Goal: Find contact information: Find contact information

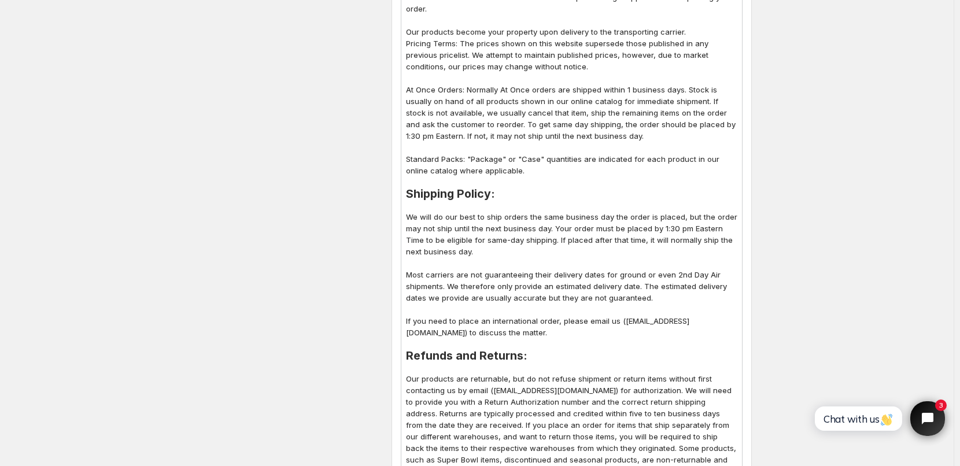
scroll to position [467, 0]
drag, startPoint x: 625, startPoint y: 311, endPoint x: 640, endPoint y: 309, distance: 15.7
click at [640, 315] on p "If you need to place an international order, please email us (sales@bulkpartysu…" at bounding box center [571, 326] width 331 height 23
drag, startPoint x: 412, startPoint y: 321, endPoint x: 526, endPoint y: 322, distance: 113.9
click at [526, 322] on p "If you need to place an international order, please email us (support@bulkparty…" at bounding box center [571, 326] width 331 height 23
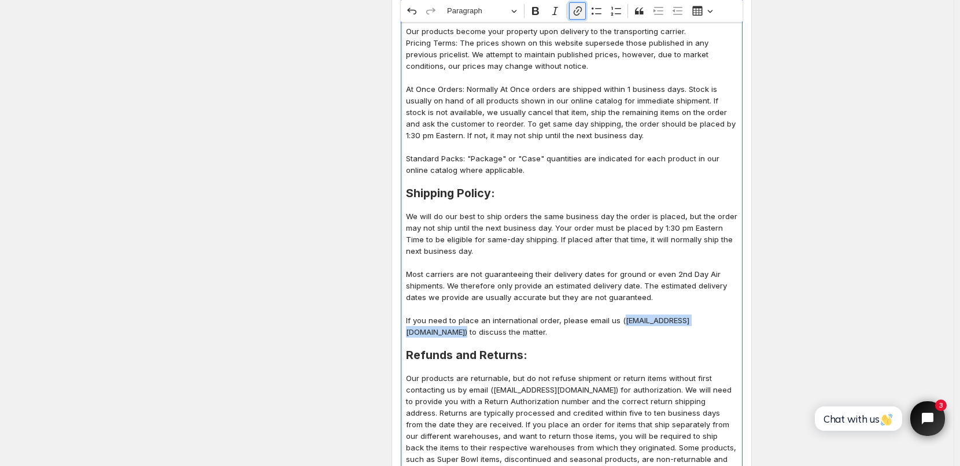
click at [581, 10] on icon "Editor toolbar" at bounding box center [578, 11] width 12 height 12
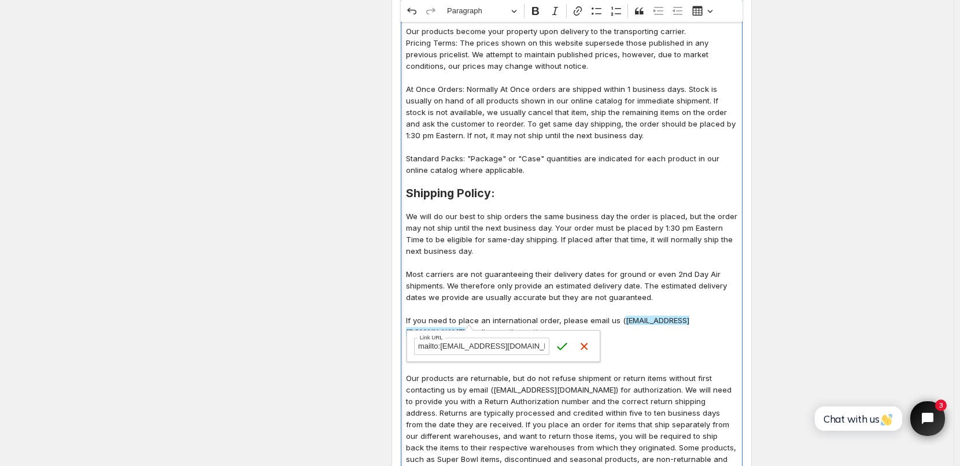
scroll to position [0, 3]
type input "mailto:Support@bulkpartysupplies.com"
click at [559, 346] on icon "submit" at bounding box center [562, 347] width 12 height 12
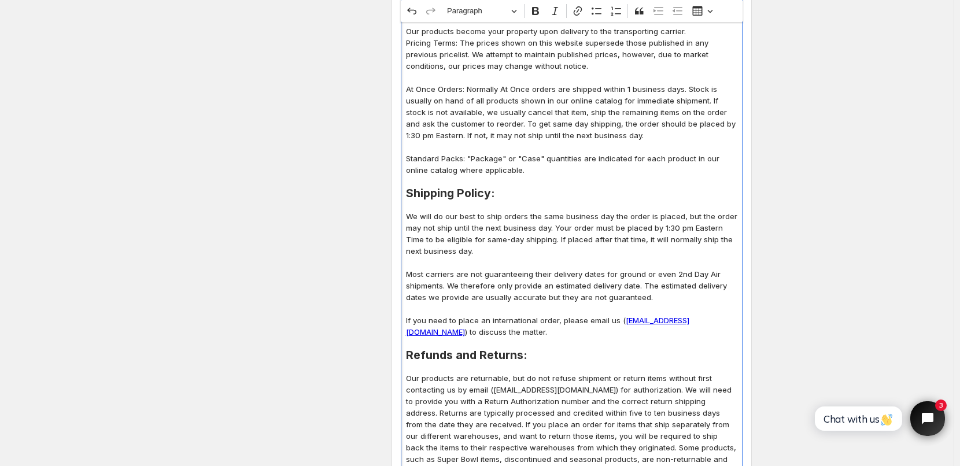
click at [644, 274] on p "Most carriers are not guaranteeing their delivery dates for ground or even 2nd …" at bounding box center [571, 285] width 331 height 35
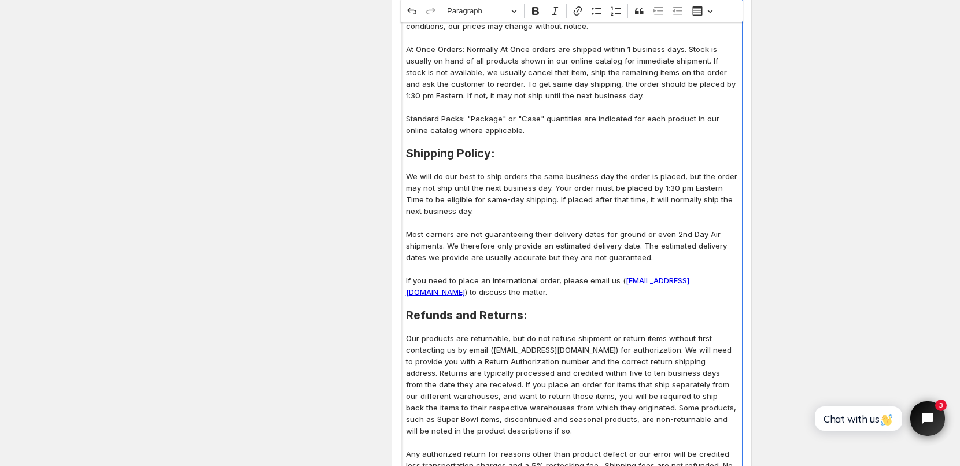
scroll to position [582, 0]
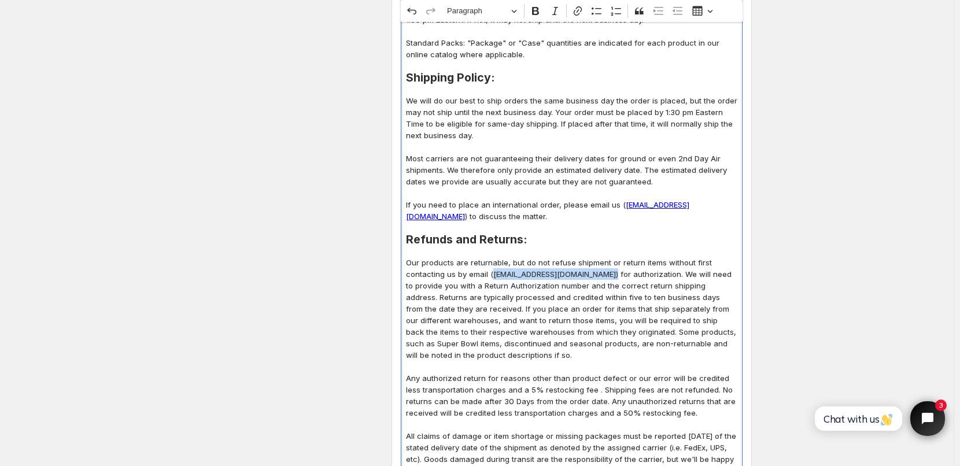
drag, startPoint x: 495, startPoint y: 263, endPoint x: 608, endPoint y: 265, distance: 113.4
click at [608, 265] on p "Our products are returnable, but do not refuse shipment or return items without…" at bounding box center [571, 309] width 331 height 104
click at [577, 14] on icon "Editor toolbar" at bounding box center [578, 11] width 12 height 12
type input "mailto:Support@bulkpartysupplies.com"
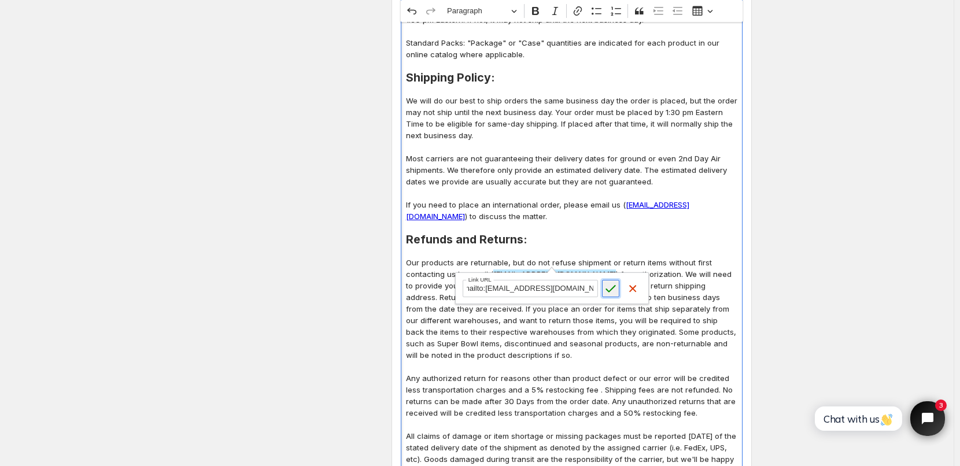
click at [607, 290] on icon "submit" at bounding box center [611, 289] width 10 height 8
click at [545, 327] on p "Our products are returnable, but do not refuse shipment or return items without…" at bounding box center [571, 309] width 331 height 104
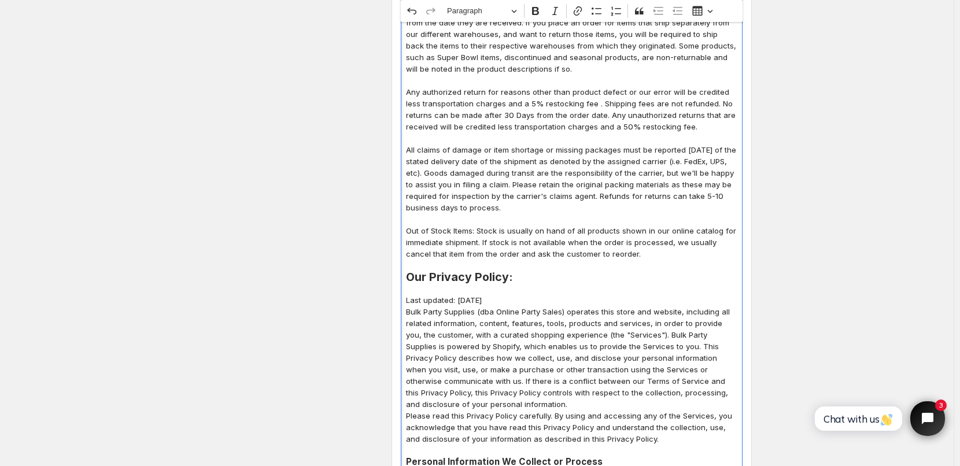
scroll to position [872, 0]
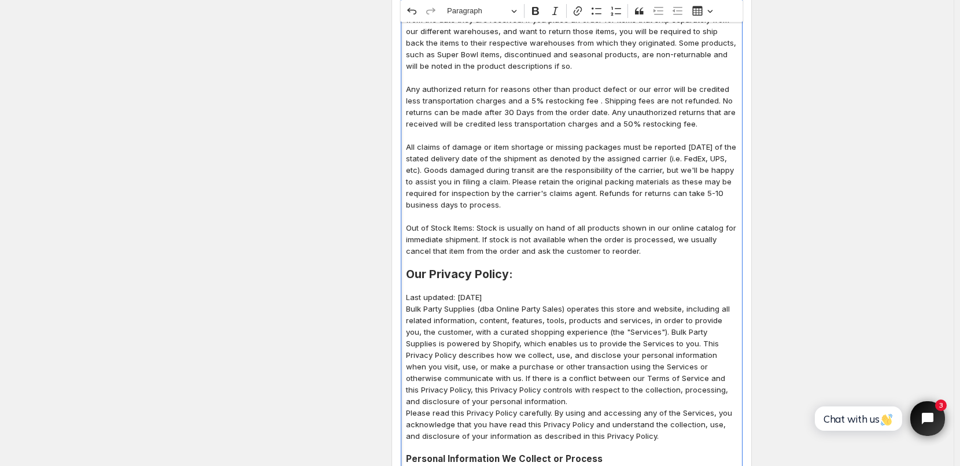
click at [577, 87] on p "Any authorized return for reasons other than product defect or our error will b…" at bounding box center [571, 106] width 331 height 46
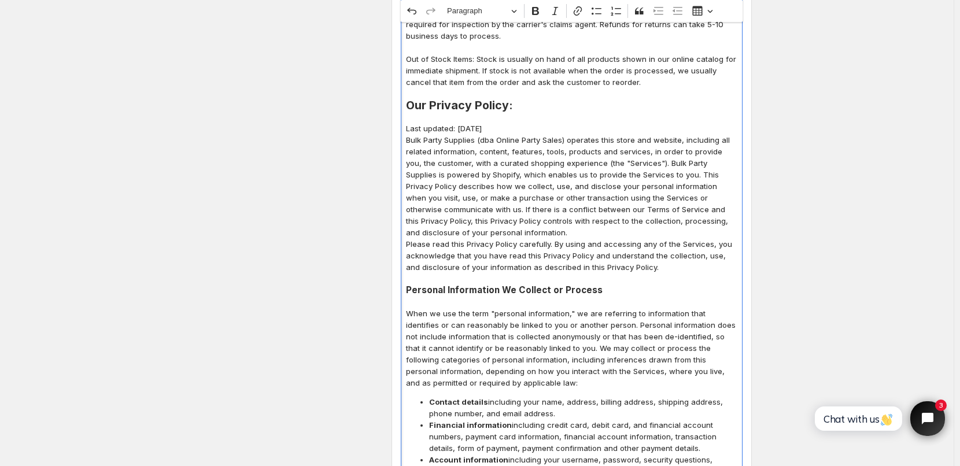
scroll to position [1045, 0]
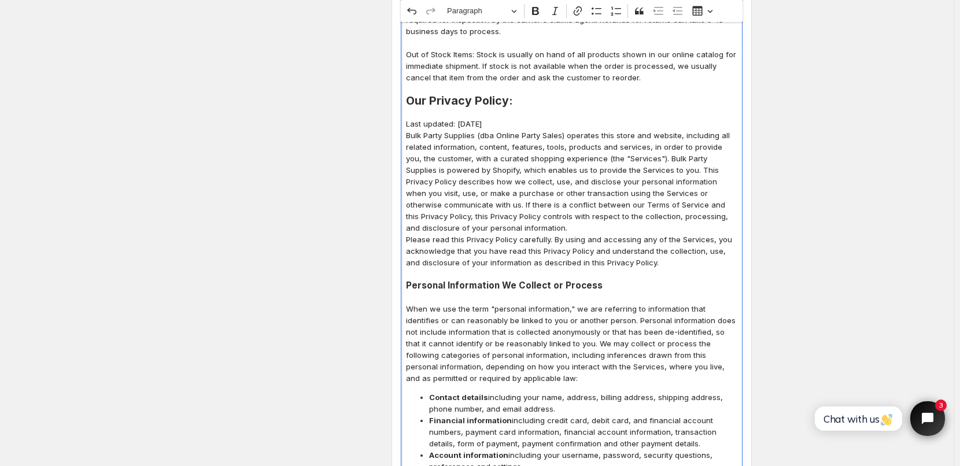
drag, startPoint x: 460, startPoint y: 112, endPoint x: 509, endPoint y: 113, distance: 48.6
click at [509, 118] on p "Last updated: September 25, 2025" at bounding box center [571, 124] width 331 height 12
click at [529, 118] on p "Last updated: [DATE]" at bounding box center [571, 124] width 331 height 12
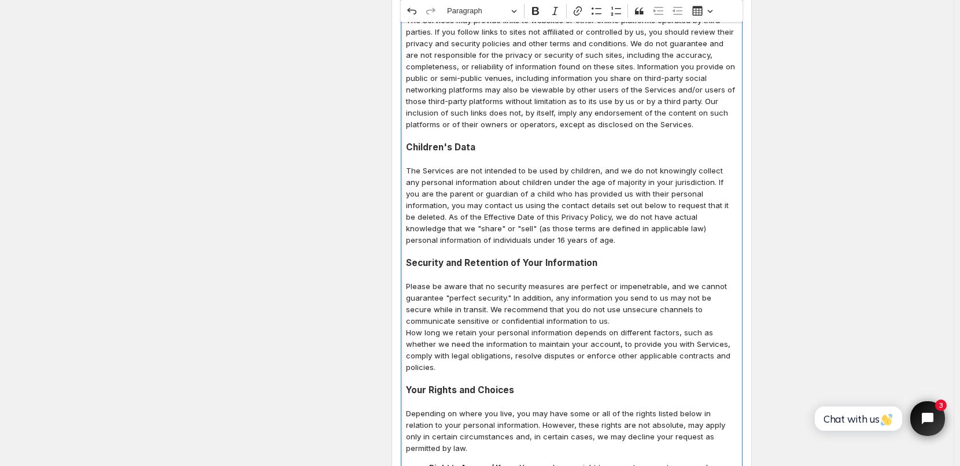
scroll to position [2723, 0]
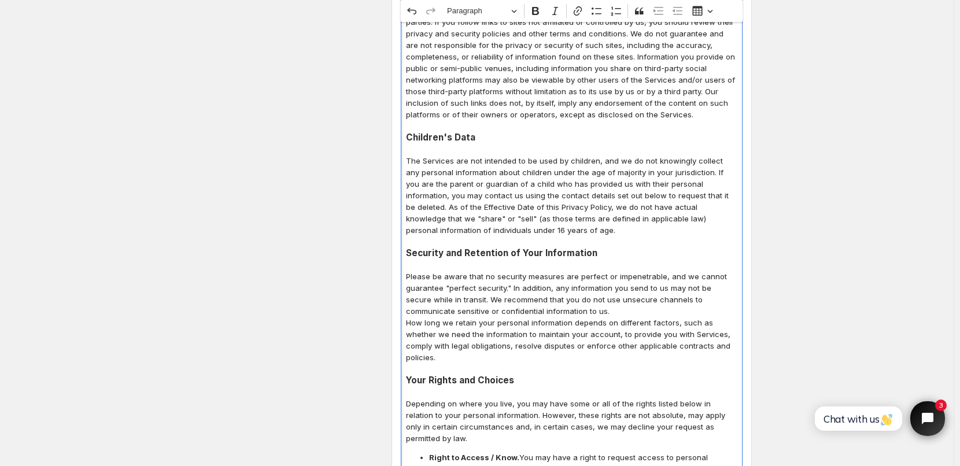
click at [565, 271] on p "Please be aware that no security measures are perfect or impenetrable, and we c…" at bounding box center [571, 294] width 331 height 46
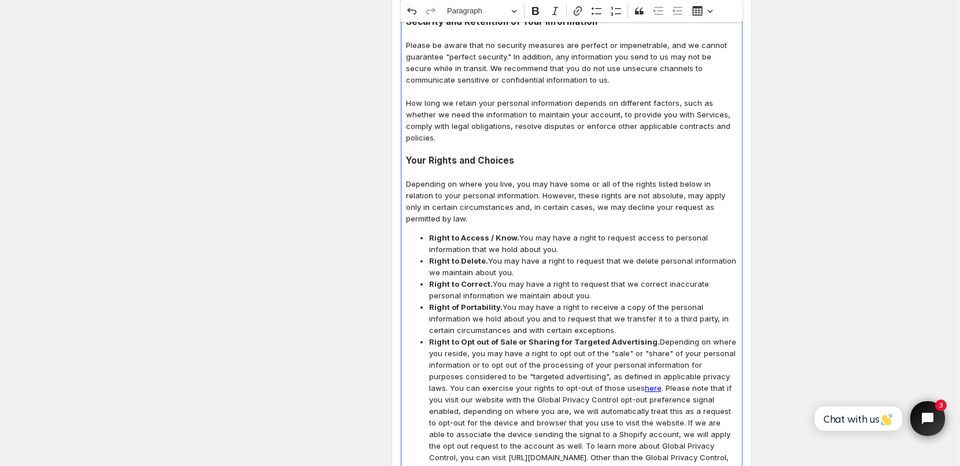
scroll to position [3012, 0]
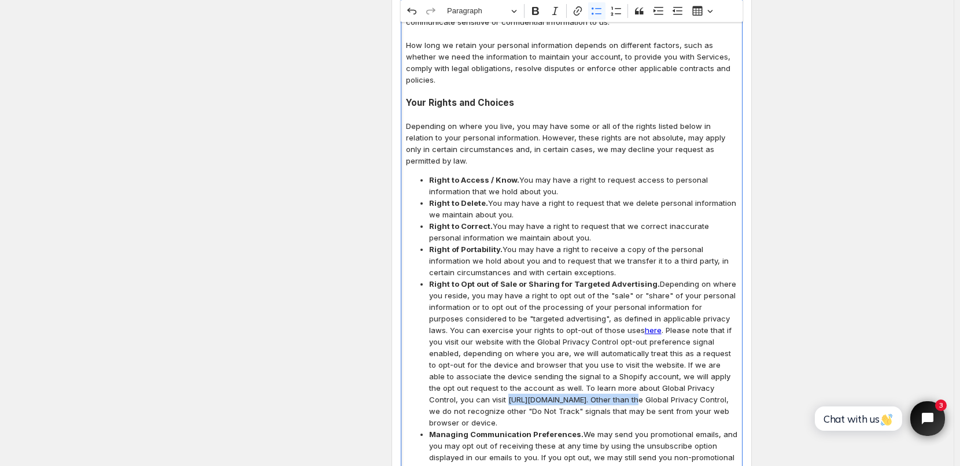
drag, startPoint x: 433, startPoint y: 346, endPoint x: 547, endPoint y: 343, distance: 114.0
click at [547, 343] on span "Right to Opt out of Sale or Sharing for Targeted Advertising. Depending on wher…" at bounding box center [583, 353] width 308 height 150
copy span "[URL][DOMAIN_NAME]"
click at [581, 12] on icon "Editor toolbar" at bounding box center [577, 10] width 8 height 9
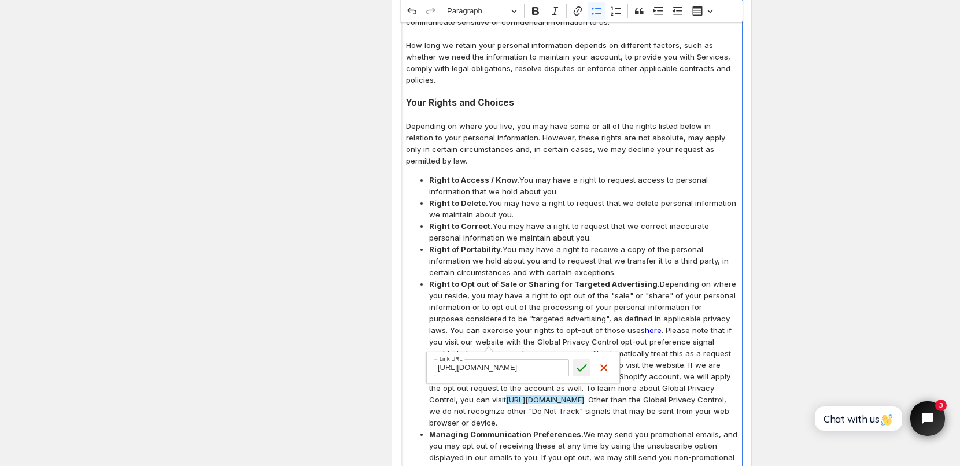
type input "[URL][DOMAIN_NAME]"
click at [581, 367] on icon "submit" at bounding box center [582, 368] width 12 height 12
click at [607, 344] on span "Right to Opt out of Sale or Sharing for Targeted Advertising. Depending on wher…" at bounding box center [583, 353] width 308 height 150
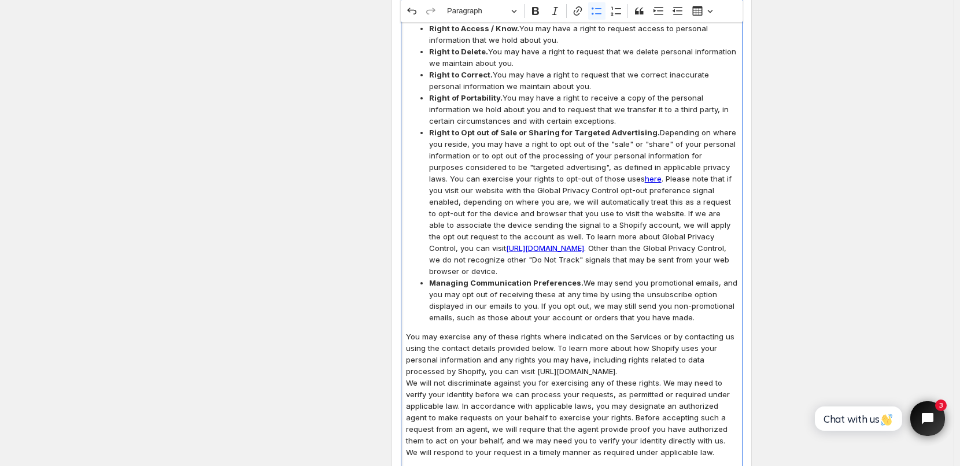
scroll to position [3185, 0]
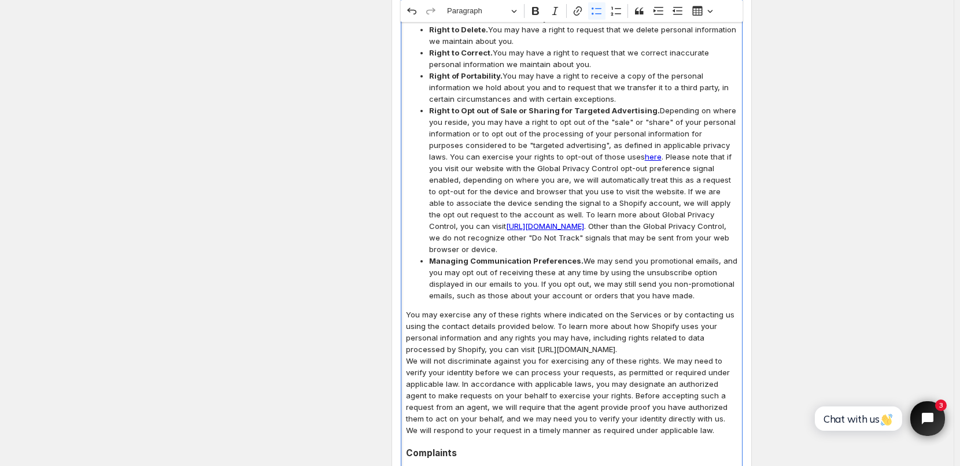
click at [626, 309] on p "You may exercise any of these rights where indicated on the Services or by cont…" at bounding box center [571, 332] width 331 height 46
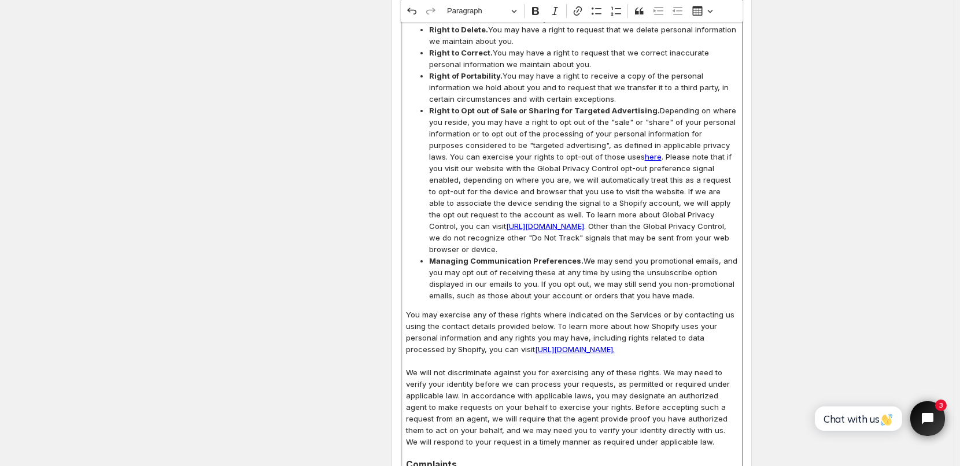
click at [651, 309] on p "You may exercise any of these rights where indicated on the Services or by cont…" at bounding box center [571, 332] width 331 height 46
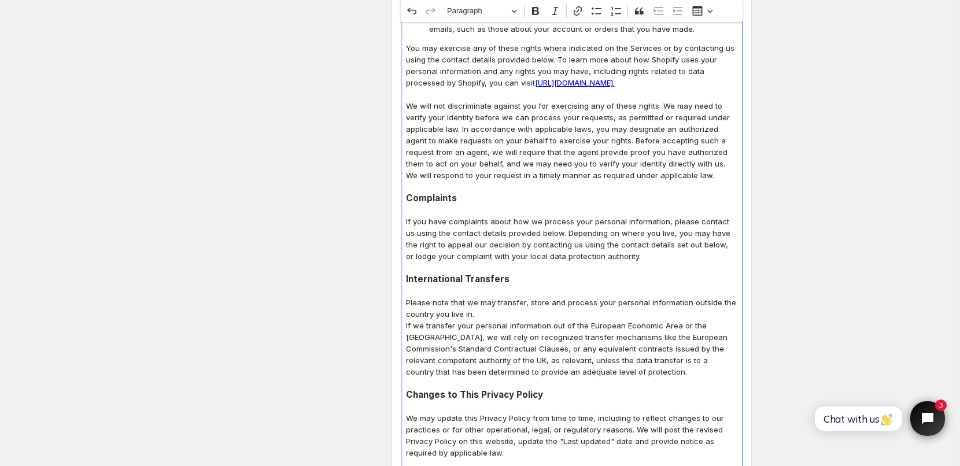
scroll to position [3474, 0]
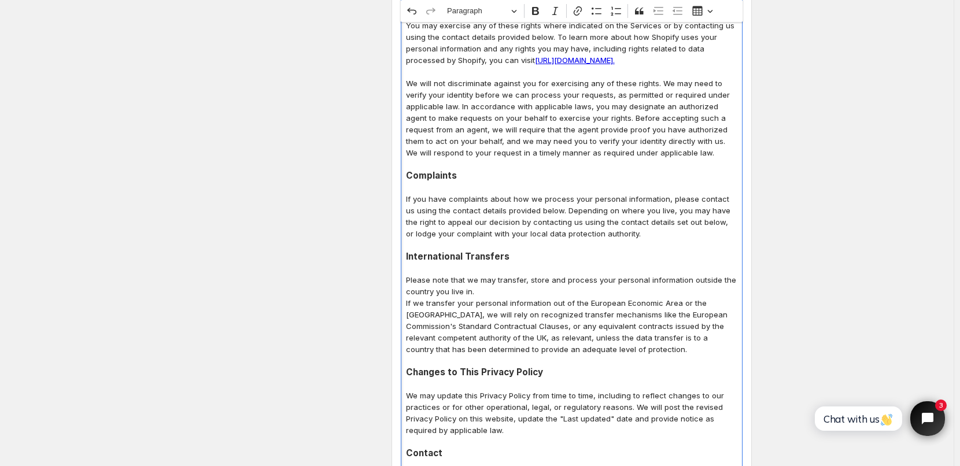
click at [494, 274] on p "Please note that we may transfer, store and process your personal information o…" at bounding box center [571, 285] width 331 height 23
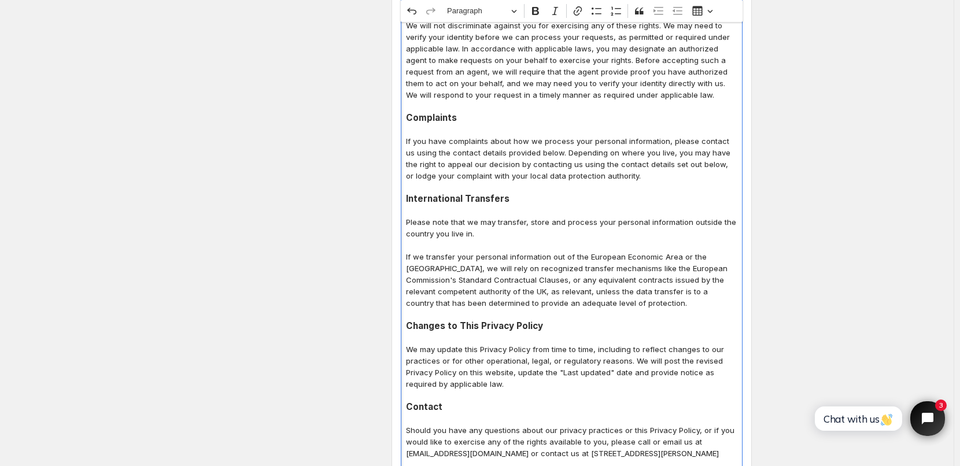
scroll to position [3590, 0]
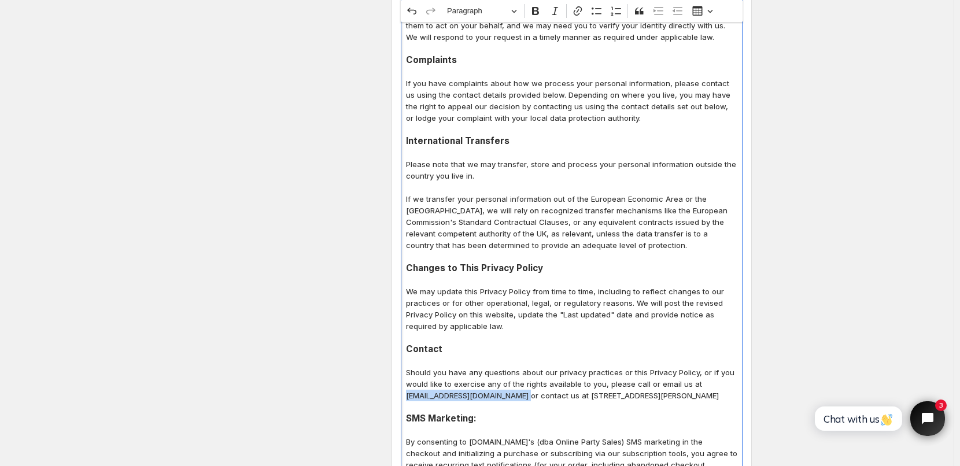
drag, startPoint x: 410, startPoint y: 338, endPoint x: 525, endPoint y: 337, distance: 115.1
click at [525, 367] on p "Should you have any questions about our privacy practices or this Privacy Polic…" at bounding box center [571, 384] width 331 height 35
click at [581, 11] on icon "Editor toolbar" at bounding box center [577, 10] width 8 height 9
drag, startPoint x: 543, startPoint y: 362, endPoint x: 438, endPoint y: 368, distance: 104.9
click at [438, 368] on input "mailto:https://globalprivacycontrol.org/" at bounding box center [479, 363] width 135 height 17
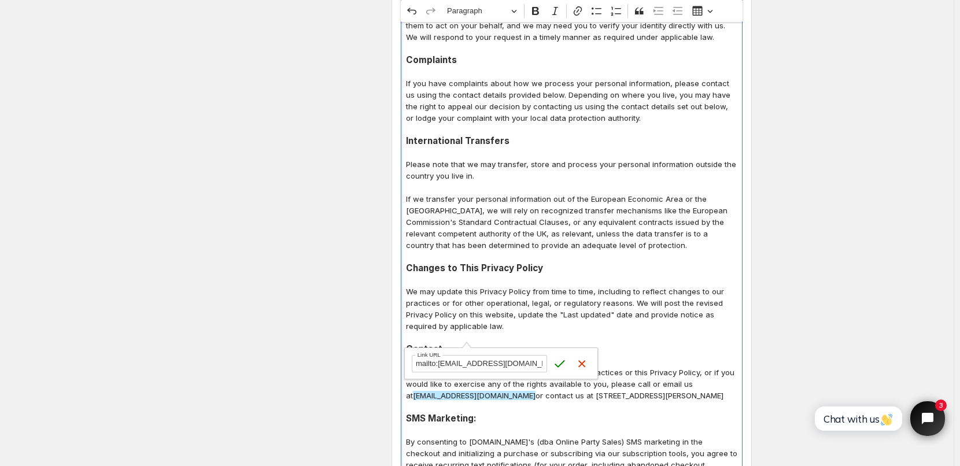
scroll to position [0, 2]
type input "mailto:support@bulkpartysupplies.com"
click at [558, 366] on icon "submit" at bounding box center [560, 364] width 12 height 12
click at [641, 367] on p "Should you have any questions about our privacy practices or this Privacy Polic…" at bounding box center [571, 384] width 331 height 35
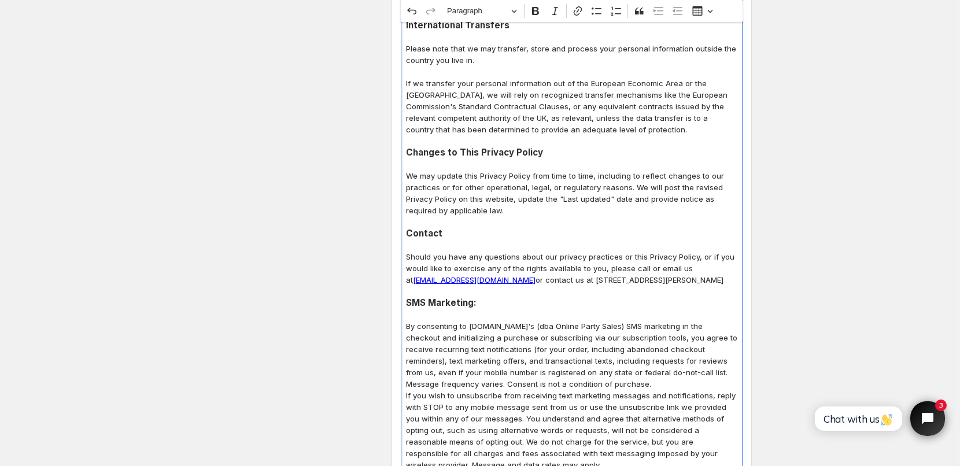
scroll to position [3764, 0]
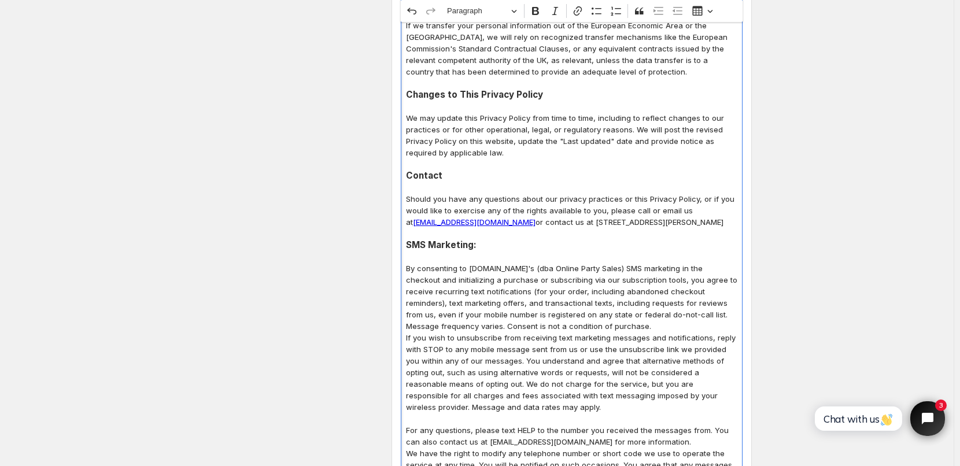
click at [653, 283] on p "By consenting to [DOMAIN_NAME]'s (dba Online Party Sales) SMS marketing in the …" at bounding box center [571, 297] width 331 height 69
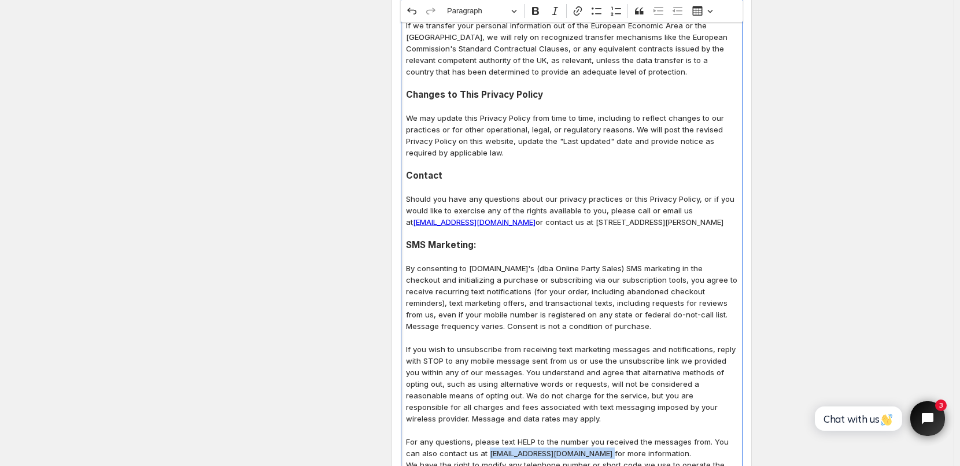
drag, startPoint x: 490, startPoint y: 407, endPoint x: 605, endPoint y: 406, distance: 114.5
click at [605, 436] on p "For any questions, please text HELP to the number you received the messages fro…" at bounding box center [571, 447] width 331 height 23
copy p "[EMAIL_ADDRESS][DOMAIN_NAME]"
click at [581, 14] on icon "Editor toolbar" at bounding box center [578, 11] width 12 height 12
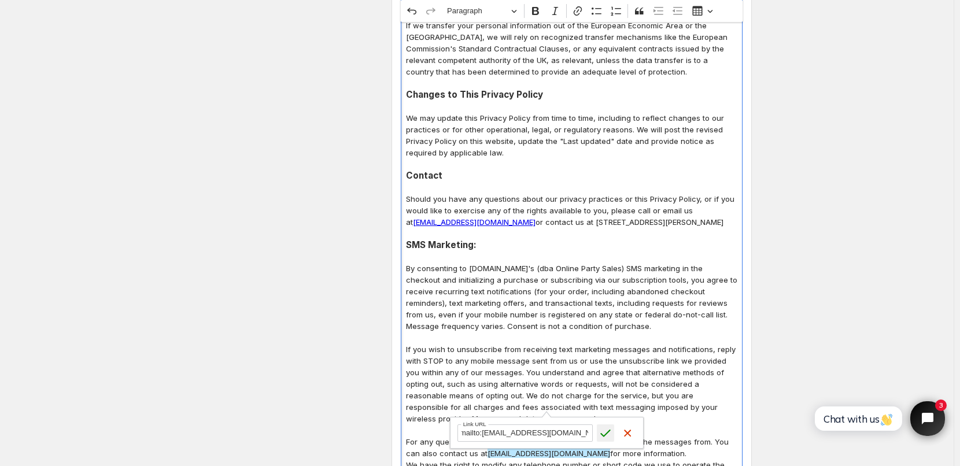
type input "mailto:support@bulkpartysupplies.com"
click at [608, 436] on icon "submit" at bounding box center [606, 433] width 12 height 12
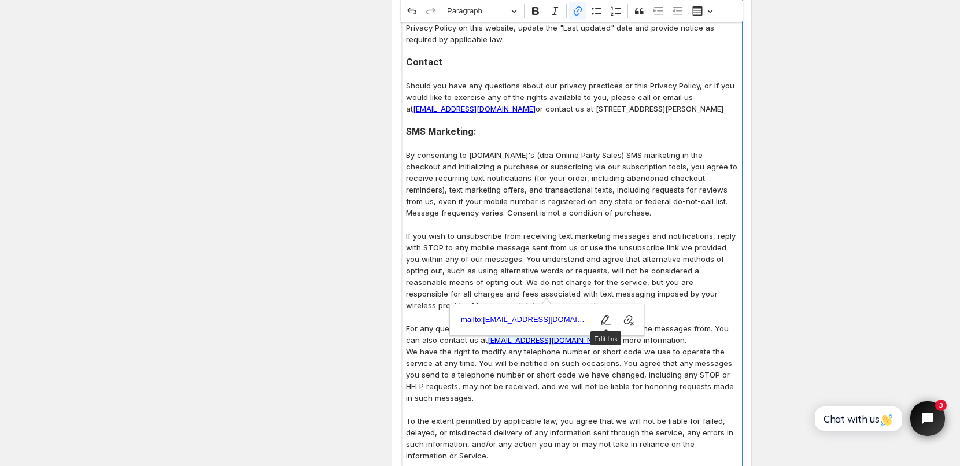
scroll to position [3879, 0]
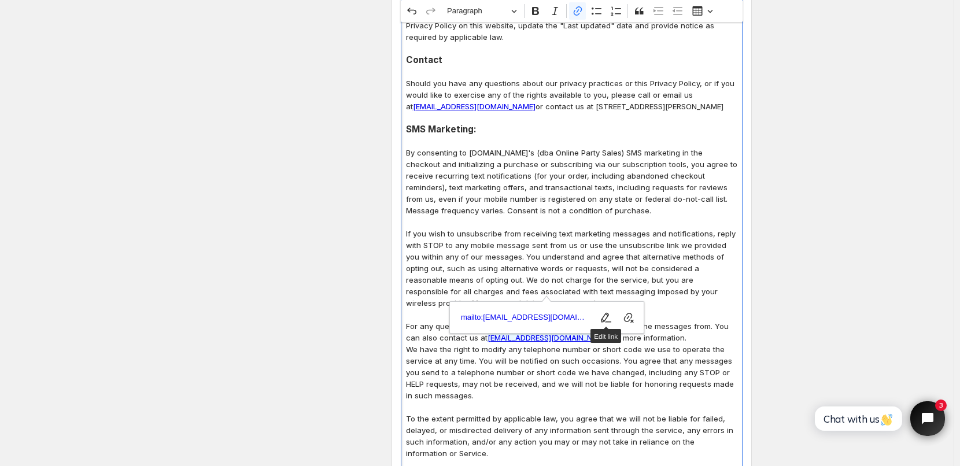
click at [691, 413] on p "To the extent permitted by applicable law, you agree that we will not be liable…" at bounding box center [571, 436] width 331 height 46
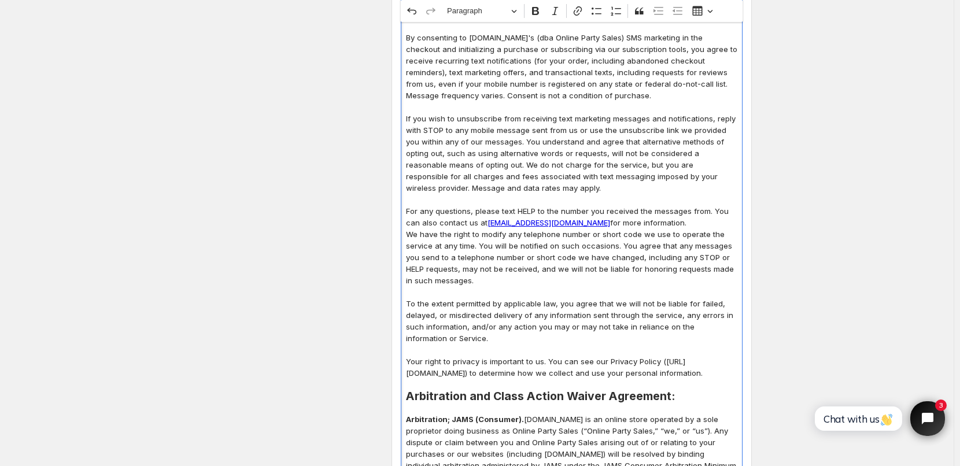
scroll to position [3995, 0]
drag, startPoint x: 412, startPoint y: 326, endPoint x: 634, endPoint y: 327, distance: 221.5
click at [634, 355] on p "Your right to privacy is important to us. You can see our Privacy Policy (https…" at bounding box center [571, 366] width 331 height 23
copy p "[URL][DOMAIN_NAME]"
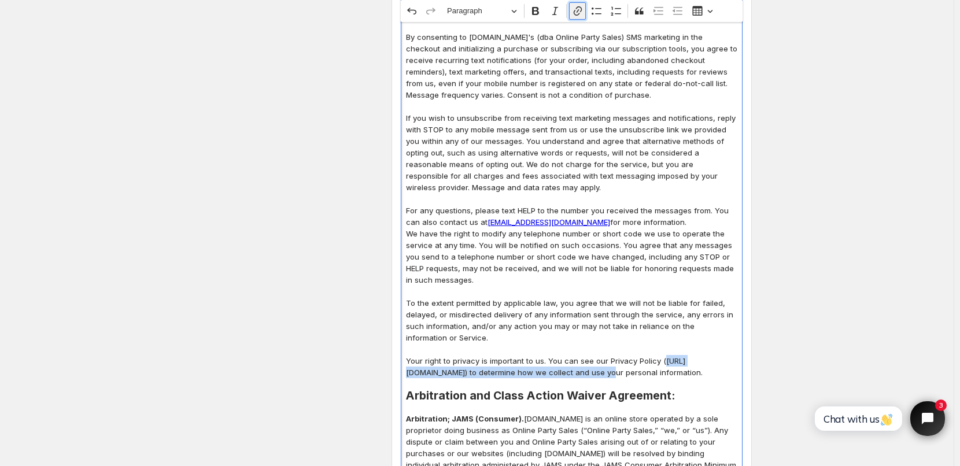
click at [580, 12] on icon "Editor toolbar" at bounding box center [578, 11] width 12 height 12
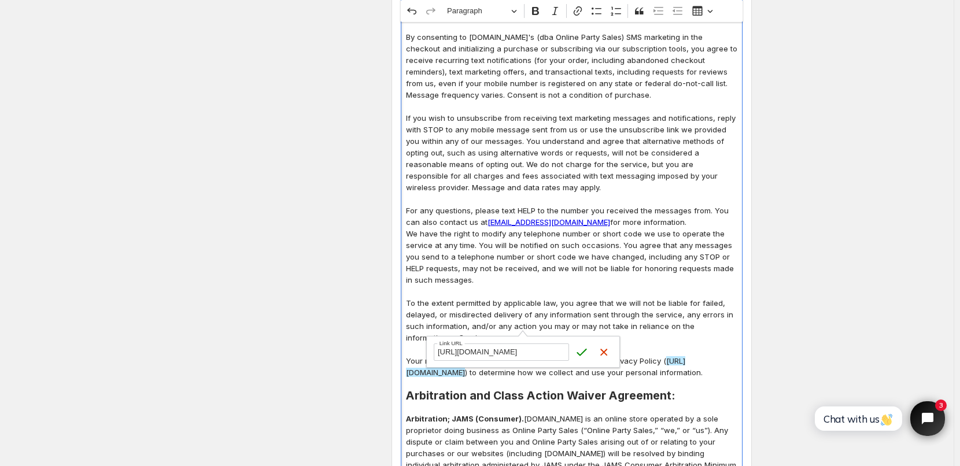
scroll to position [0, 74]
type input "[URL][DOMAIN_NAME]"
click at [580, 349] on icon "submit" at bounding box center [582, 352] width 12 height 12
click at [562, 286] on p "Editor editing area: main. Press Alt+0 for help." at bounding box center [571, 292] width 331 height 12
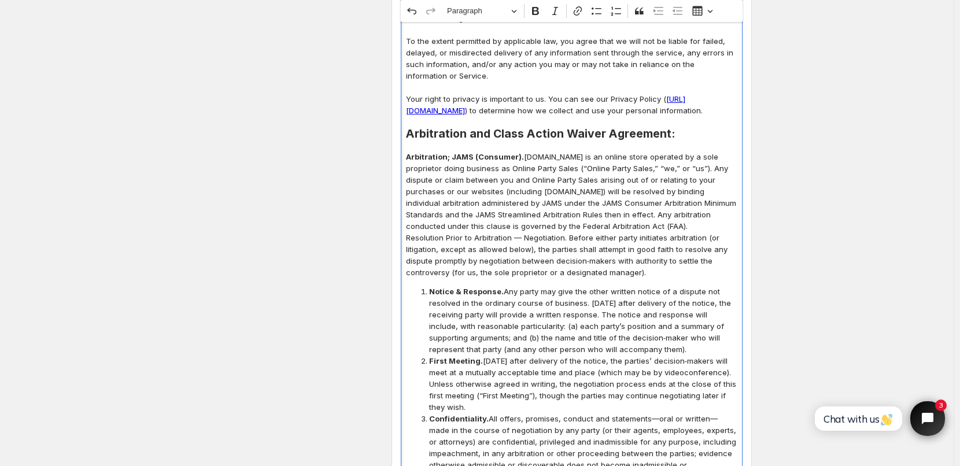
scroll to position [4284, 0]
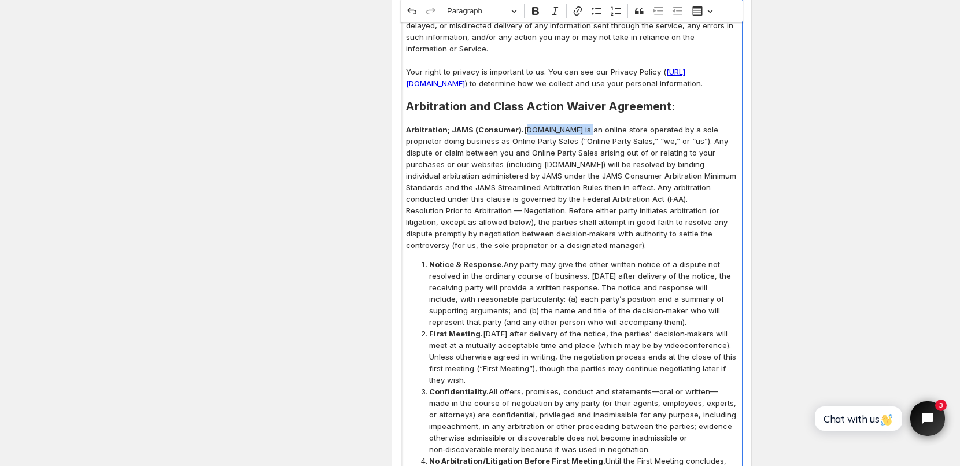
drag, startPoint x: 526, startPoint y: 90, endPoint x: 586, endPoint y: 95, distance: 60.3
click at [586, 124] on p "Arbitration; JAMS (Consumer). PartyDecorations.com is an online store operated …" at bounding box center [571, 164] width 331 height 81
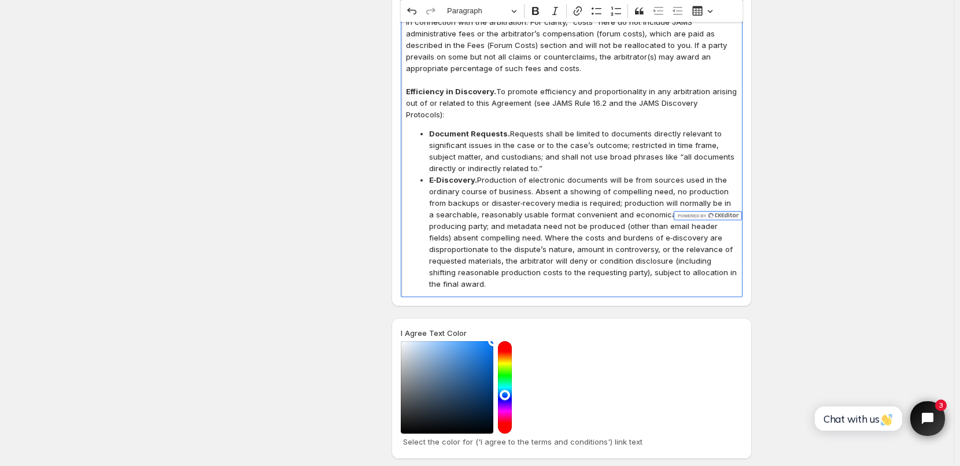
scroll to position [5730, 0]
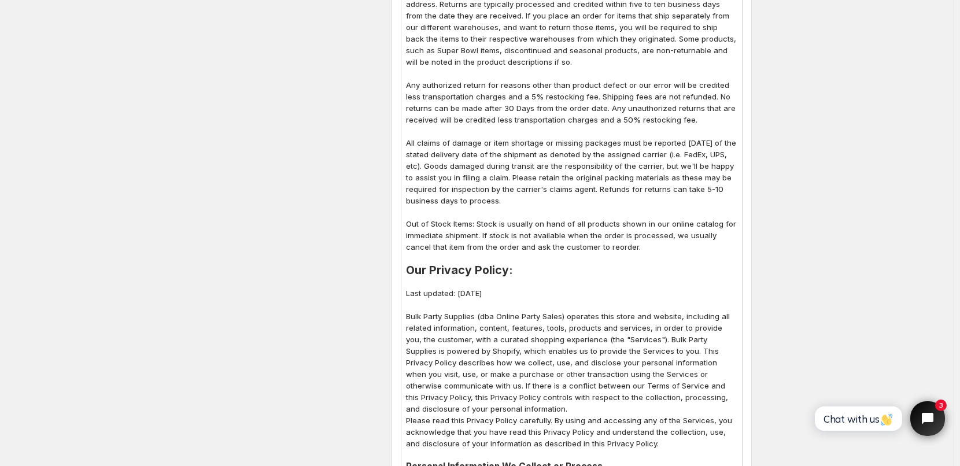
scroll to position [872, 0]
